Goal: Transaction & Acquisition: Book appointment/travel/reservation

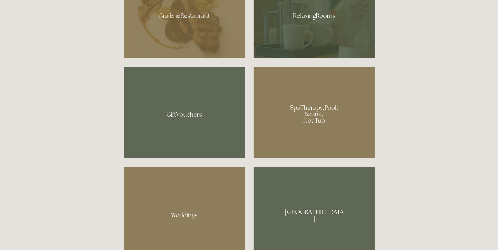
scroll to position [420, 0]
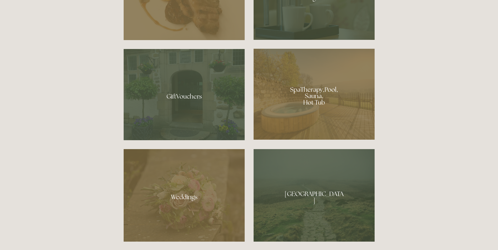
click at [308, 100] on div at bounding box center [314, 94] width 121 height 91
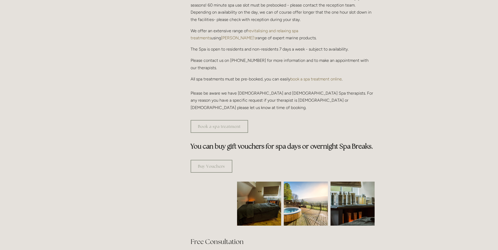
scroll to position [79, 0]
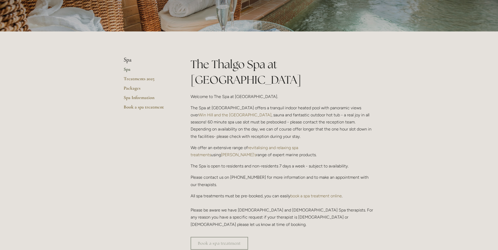
click at [128, 70] on link "Spa" at bounding box center [149, 70] width 50 height 9
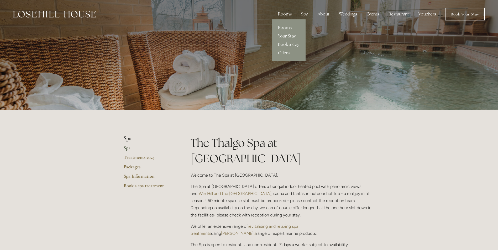
click at [283, 34] on link "Your Stay" at bounding box center [289, 36] width 34 height 8
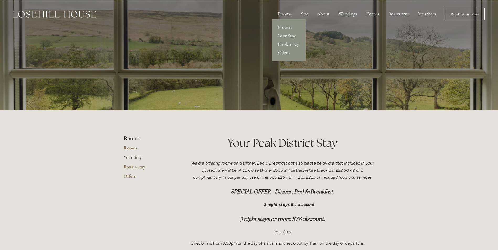
click at [287, 27] on link "Rooms" at bounding box center [289, 28] width 34 height 8
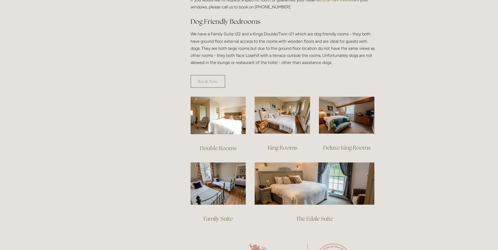
scroll to position [289, 0]
click at [213, 75] on link "Book Now" at bounding box center [208, 81] width 35 height 13
